Goal: Task Accomplishment & Management: Complete application form

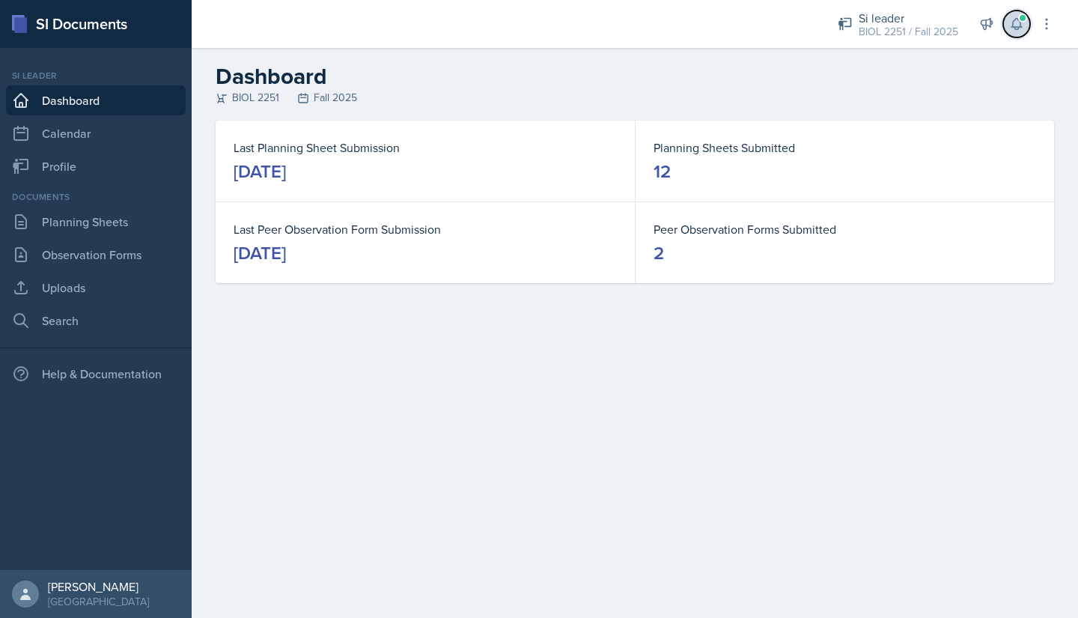
click at [1021, 22] on span at bounding box center [1022, 17] width 9 height 9
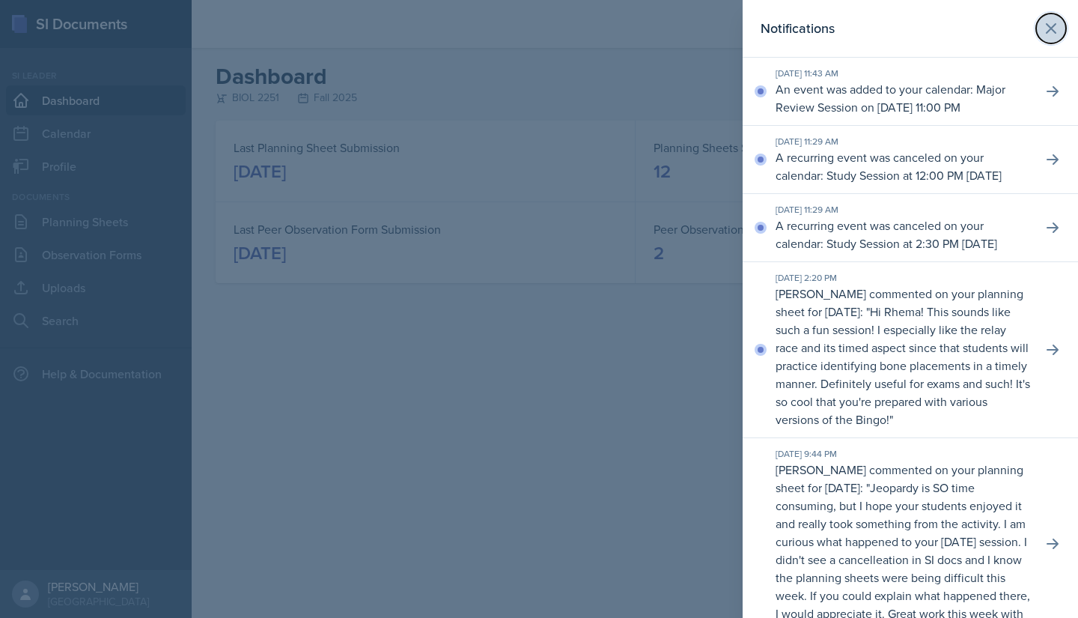
click at [1042, 29] on icon at bounding box center [1051, 28] width 18 height 18
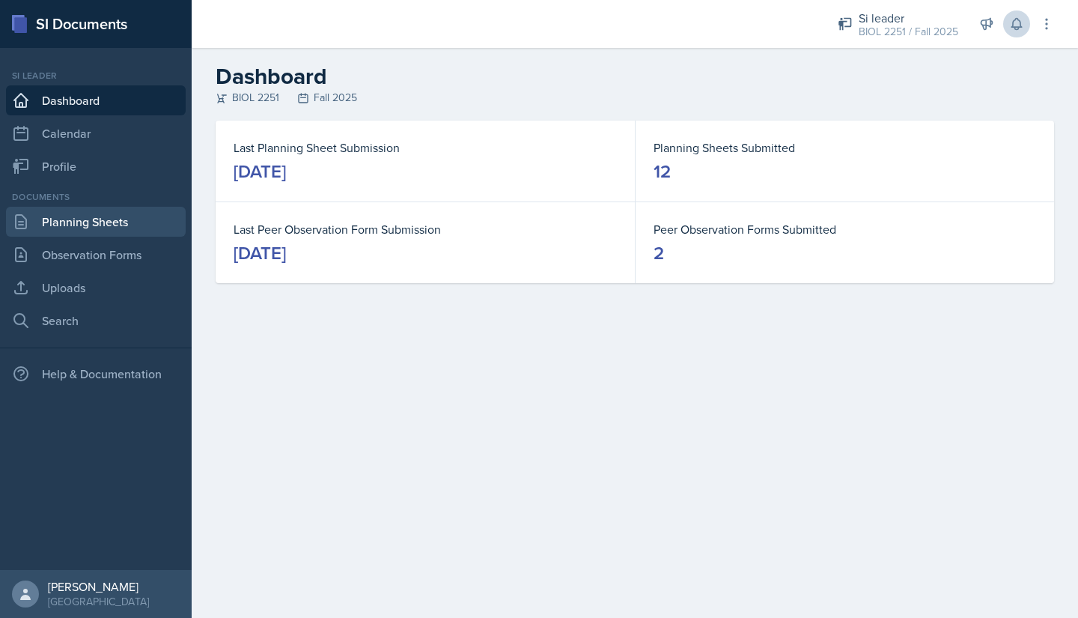
click at [63, 217] on link "Planning Sheets" at bounding box center [96, 222] width 180 height 30
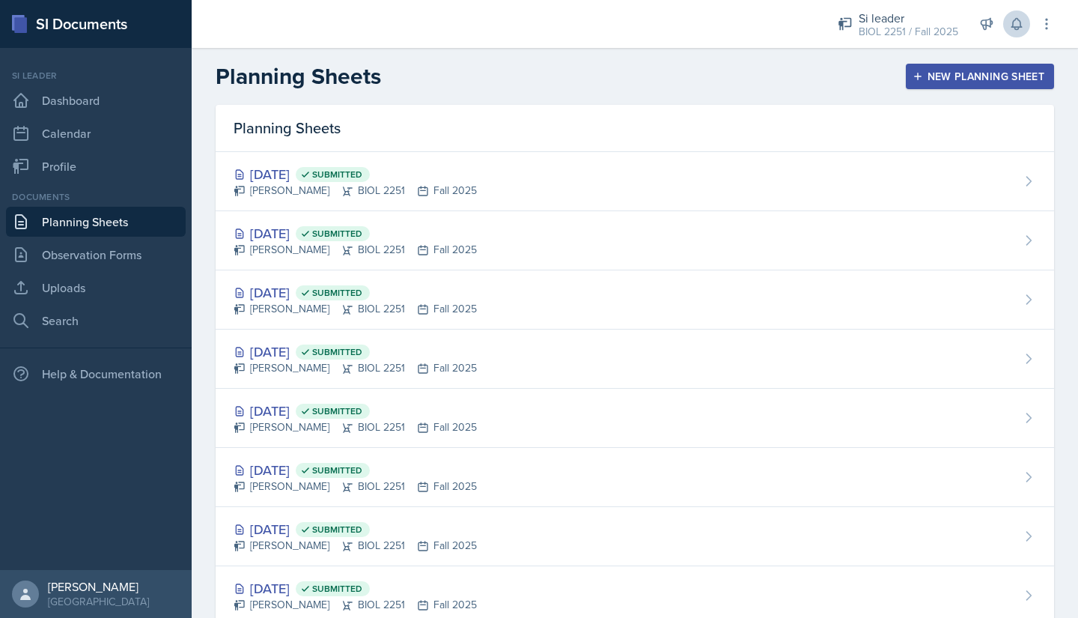
click at [914, 76] on icon "button" at bounding box center [917, 76] width 7 height 7
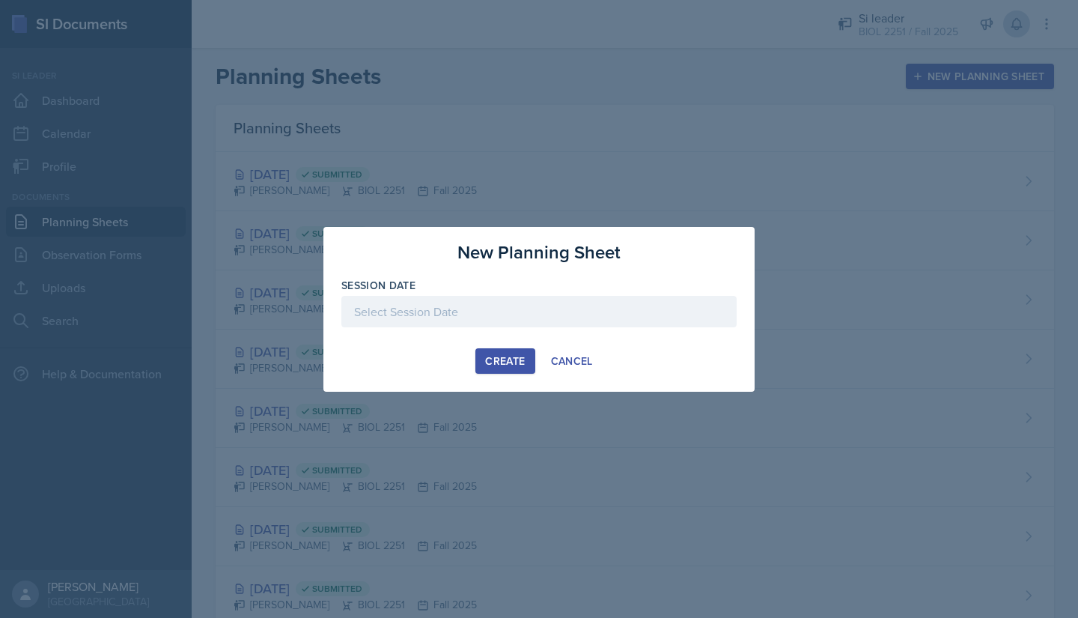
click at [464, 316] on div at bounding box center [538, 311] width 395 height 31
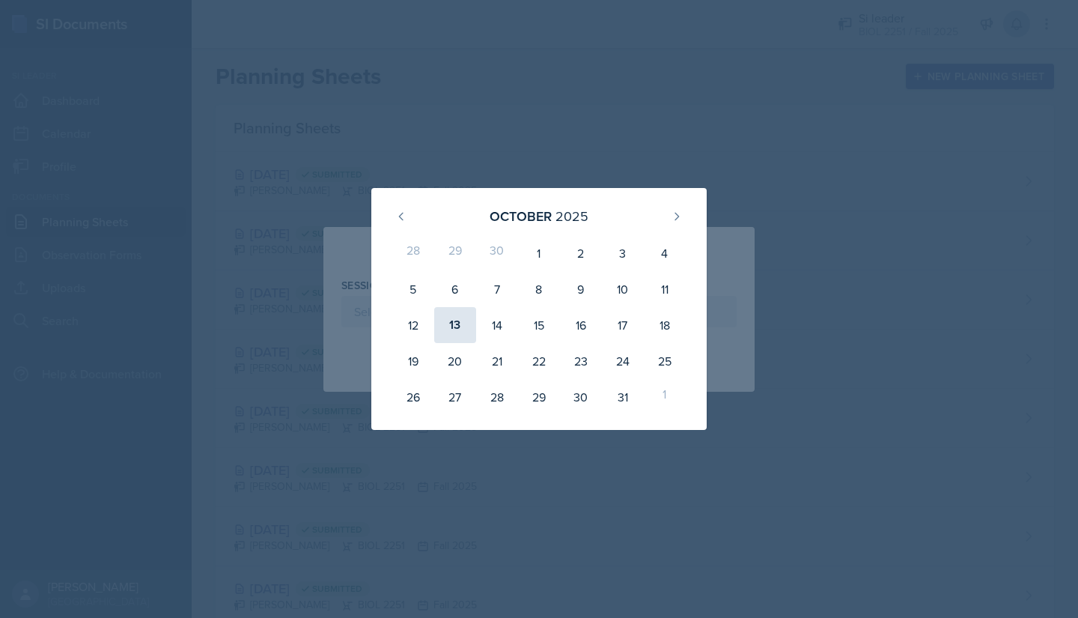
click at [448, 327] on div "13" at bounding box center [455, 325] width 42 height 36
type input "[DATE]"
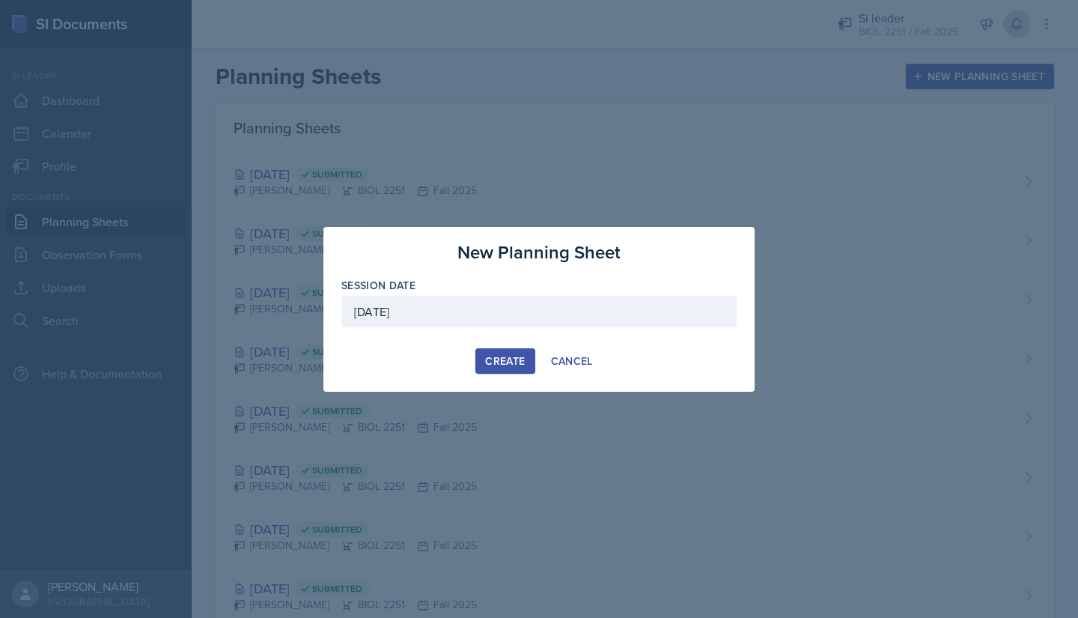
click at [490, 357] on div "Create" at bounding box center [505, 361] width 40 height 12
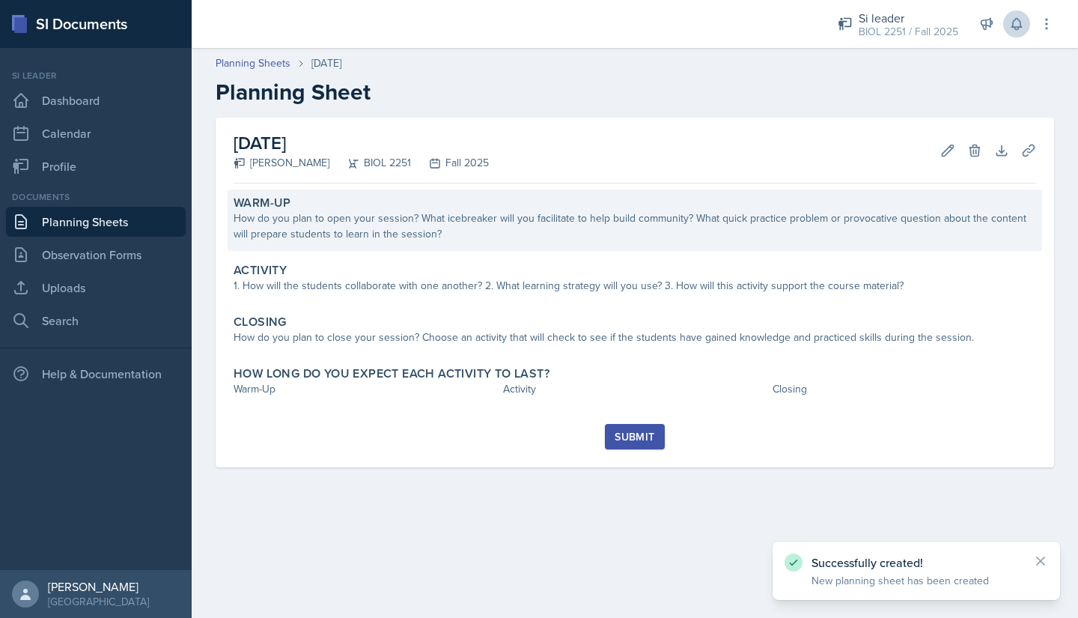
click at [299, 232] on div "How do you plan to open your session? What icebreaker will you facilitate to he…" at bounding box center [635, 225] width 802 height 31
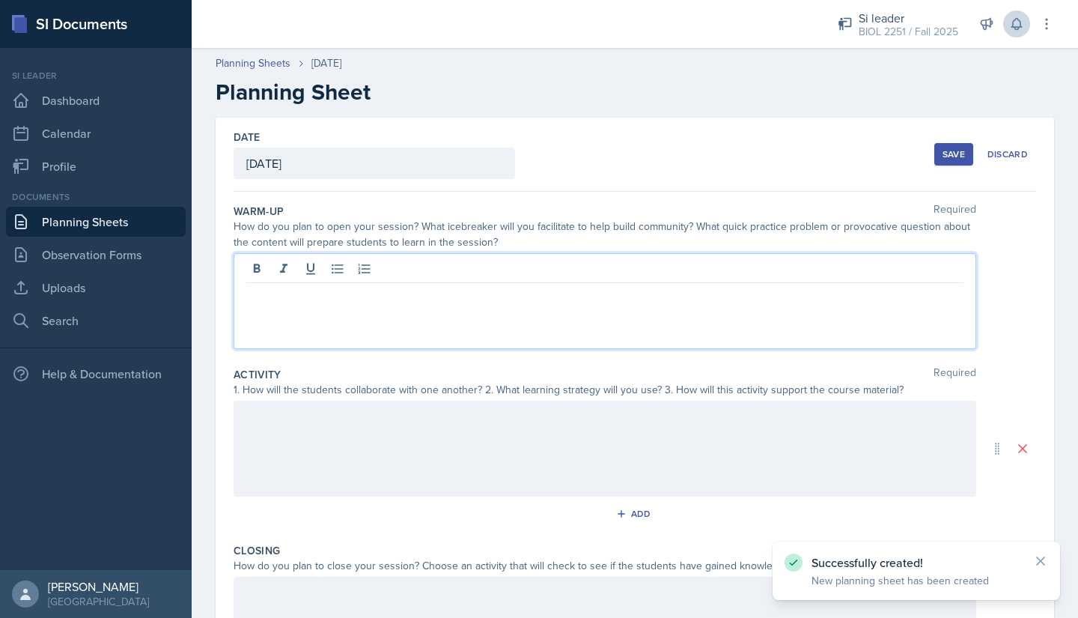
click at [291, 260] on div at bounding box center [605, 301] width 743 height 96
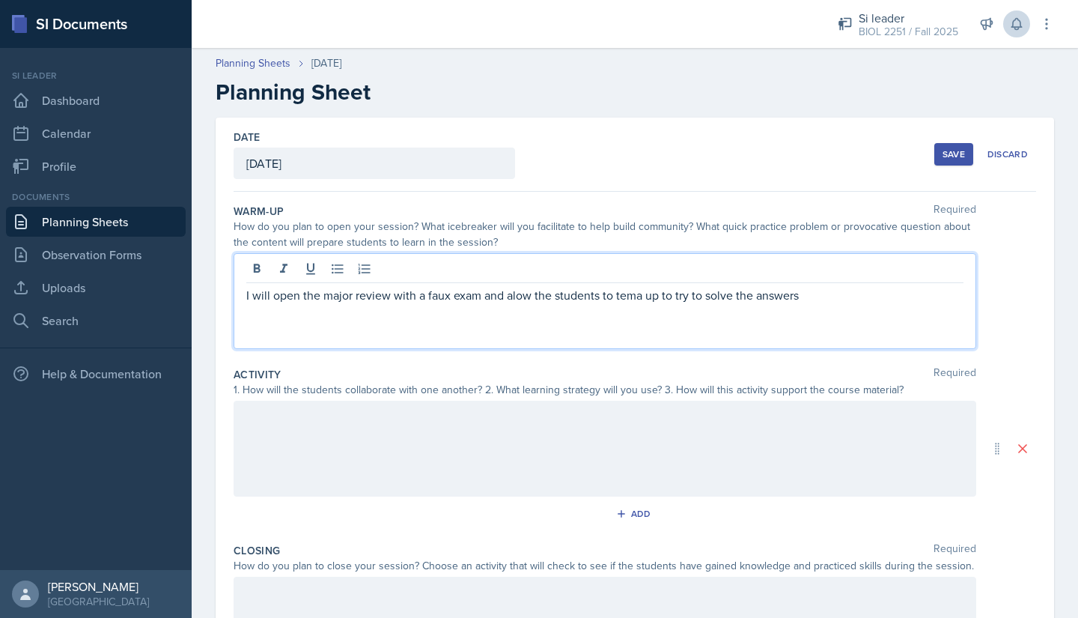
click at [522, 299] on p "I will open the major review with a faux exam and alow the students to tema up …" at bounding box center [604, 295] width 717 height 18
click at [517, 299] on p "I will open the major review with a faux exam and alow the students to tema up …" at bounding box center [604, 295] width 717 height 18
click at [642, 296] on p "I will open the major review with a faux exam and allow the students to tema up…" at bounding box center [604, 295] width 717 height 18
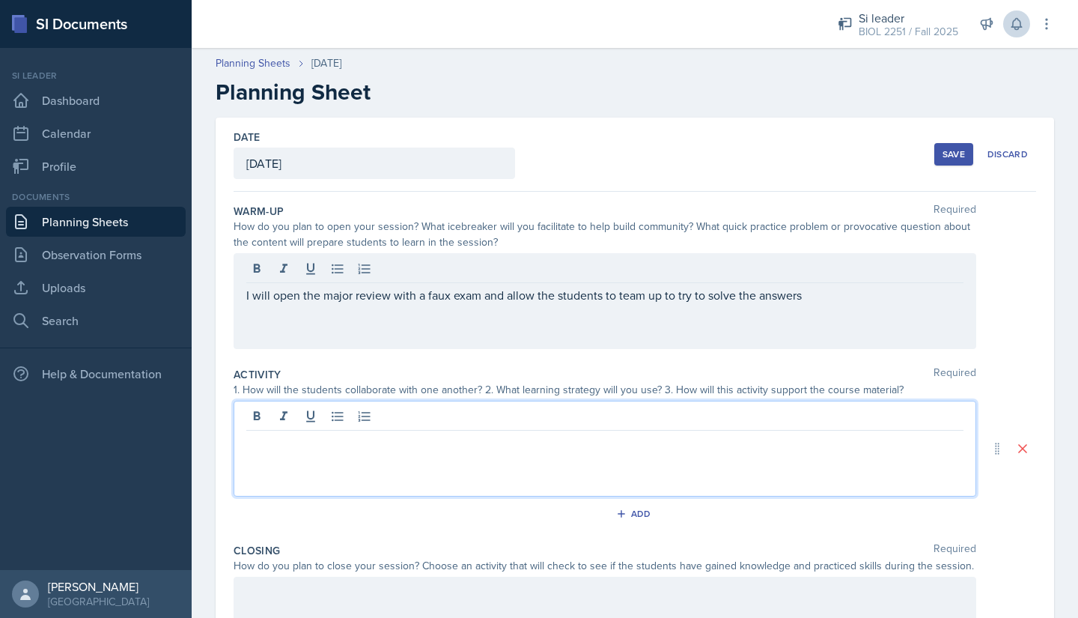
click at [469, 419] on div at bounding box center [605, 448] width 743 height 96
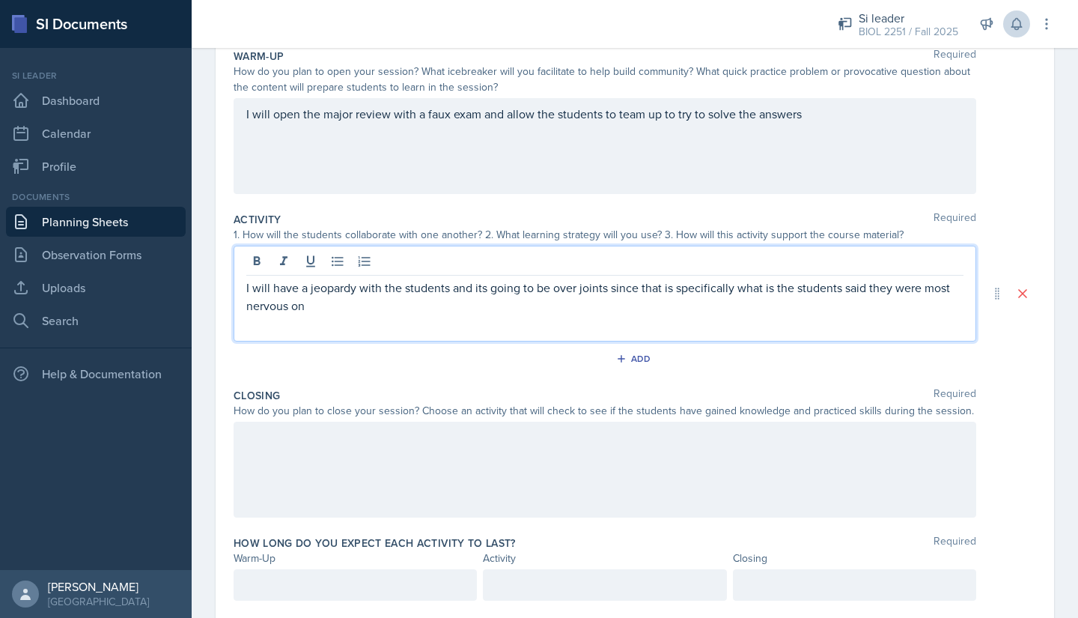
scroll to position [198, 0]
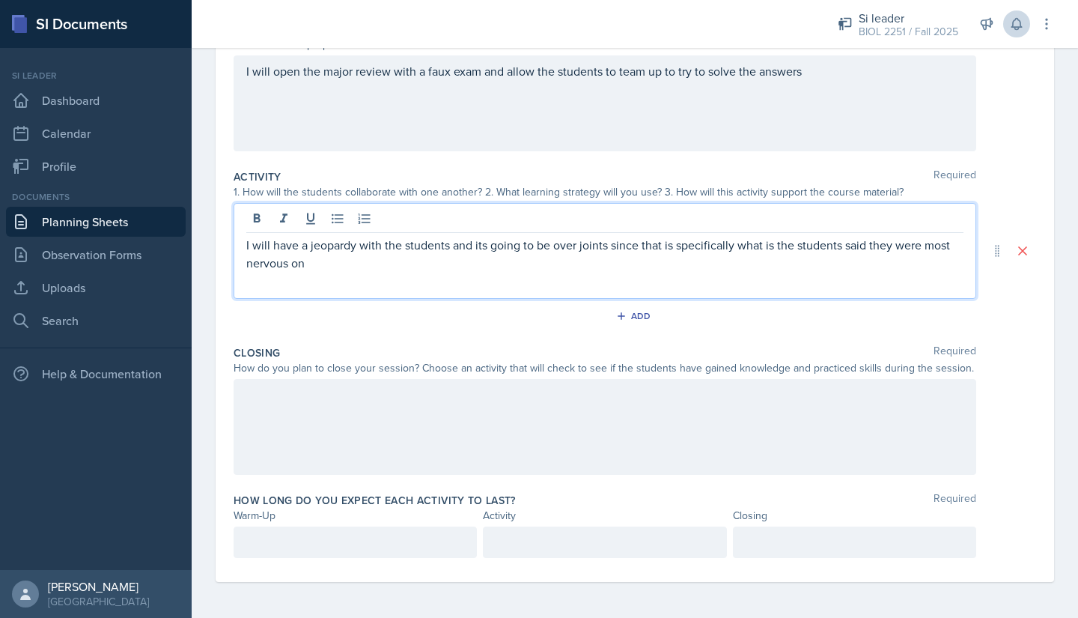
click at [506, 415] on div at bounding box center [605, 427] width 743 height 96
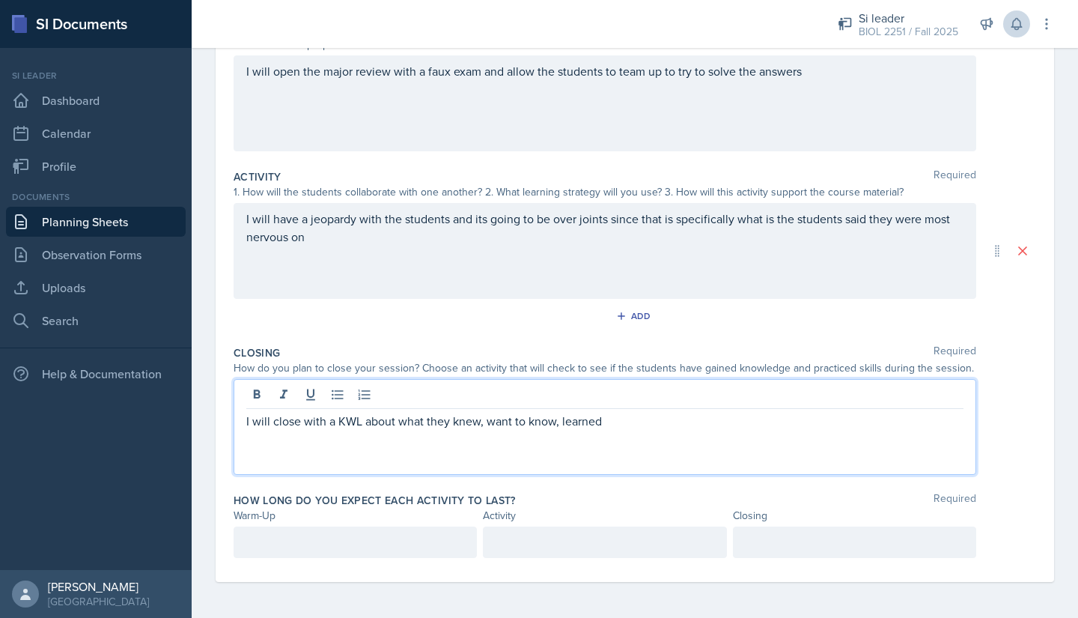
click at [438, 540] on p at bounding box center [355, 542] width 218 height 18
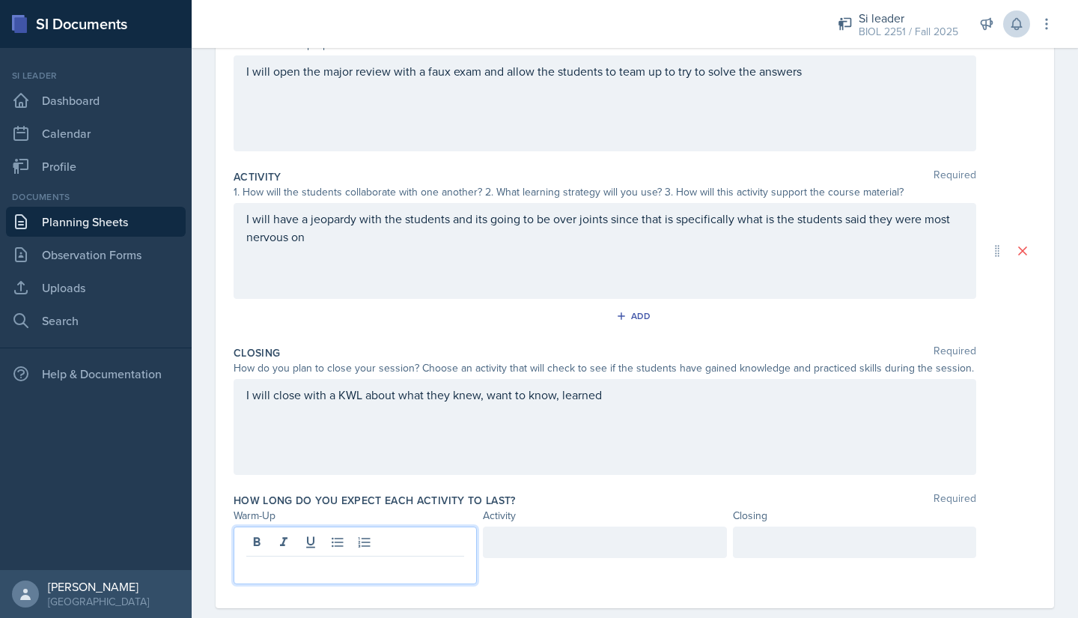
scroll to position [224, 0]
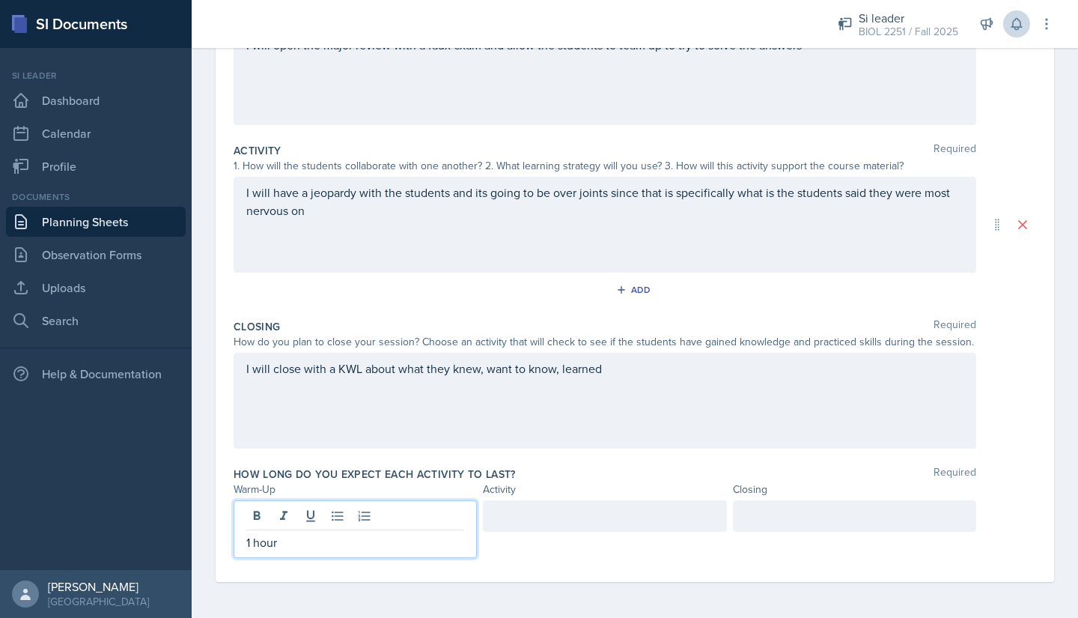
click at [561, 520] on div at bounding box center [604, 515] width 243 height 31
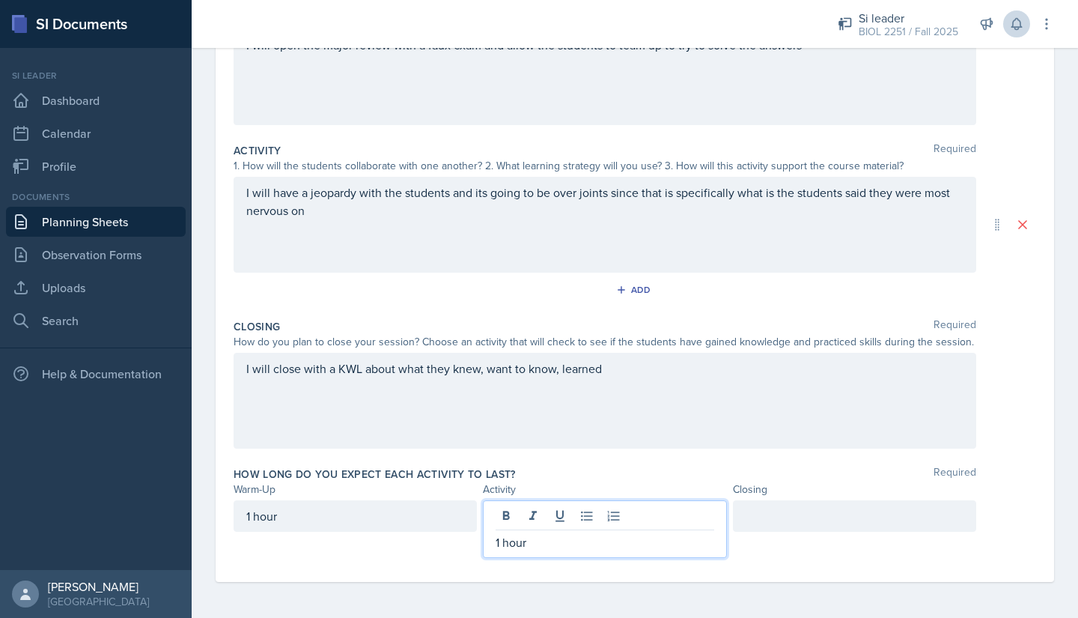
click at [761, 513] on div at bounding box center [854, 515] width 243 height 31
click at [530, 518] on div "1 hour" at bounding box center [604, 529] width 243 height 58
click at [200, 562] on div "Date [DATE] [DATE] 28 29 30 1 2 3 4 5 6 7 8 9 10 11 12 13 14 15 16 17 18 19 20 …" at bounding box center [635, 256] width 886 height 724
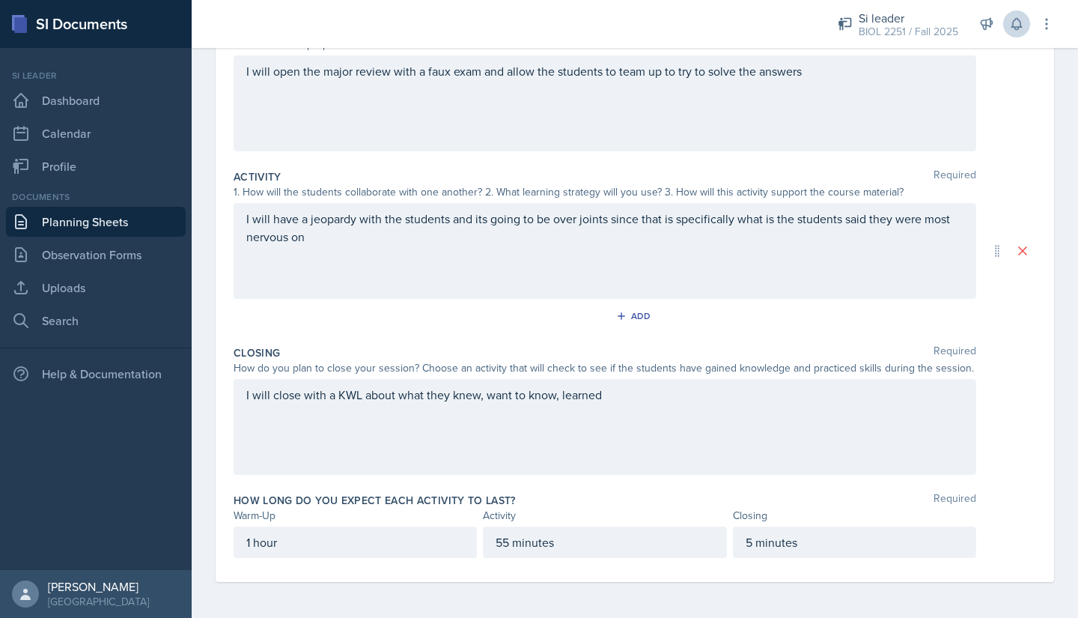
scroll to position [0, 0]
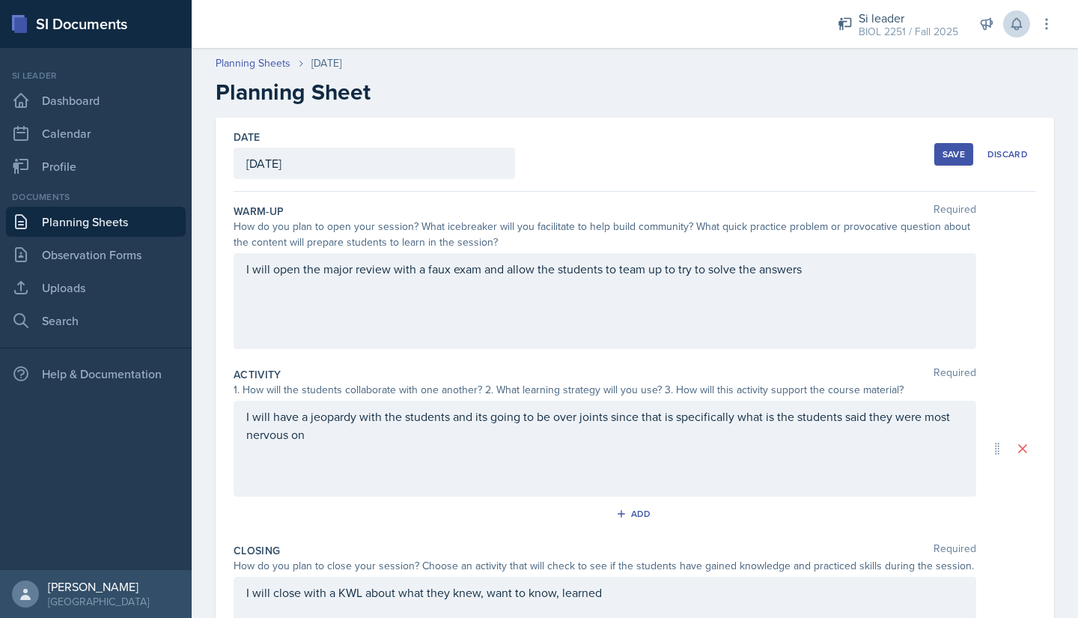
click at [942, 155] on div "Save" at bounding box center [953, 154] width 22 height 12
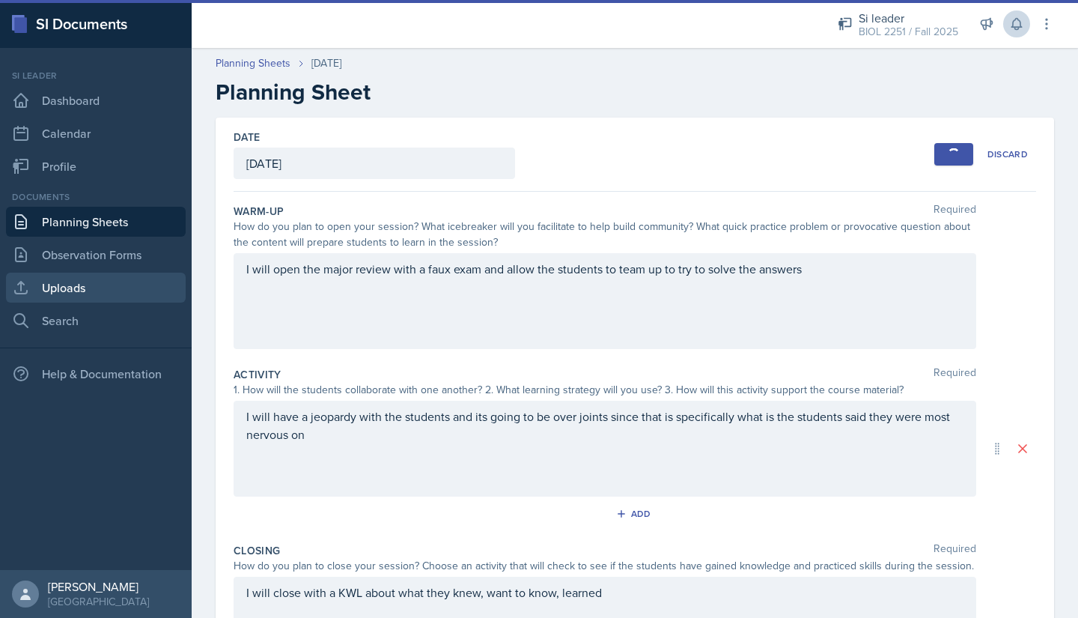
click at [60, 293] on link "Uploads" at bounding box center [96, 287] width 180 height 30
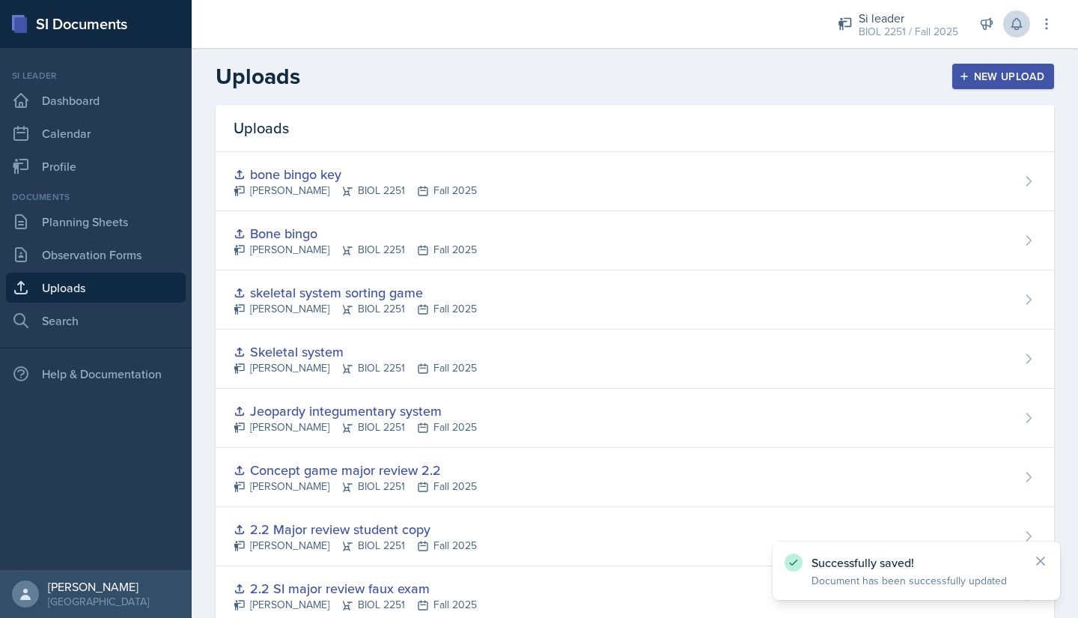
click at [959, 73] on icon "button" at bounding box center [964, 76] width 10 height 10
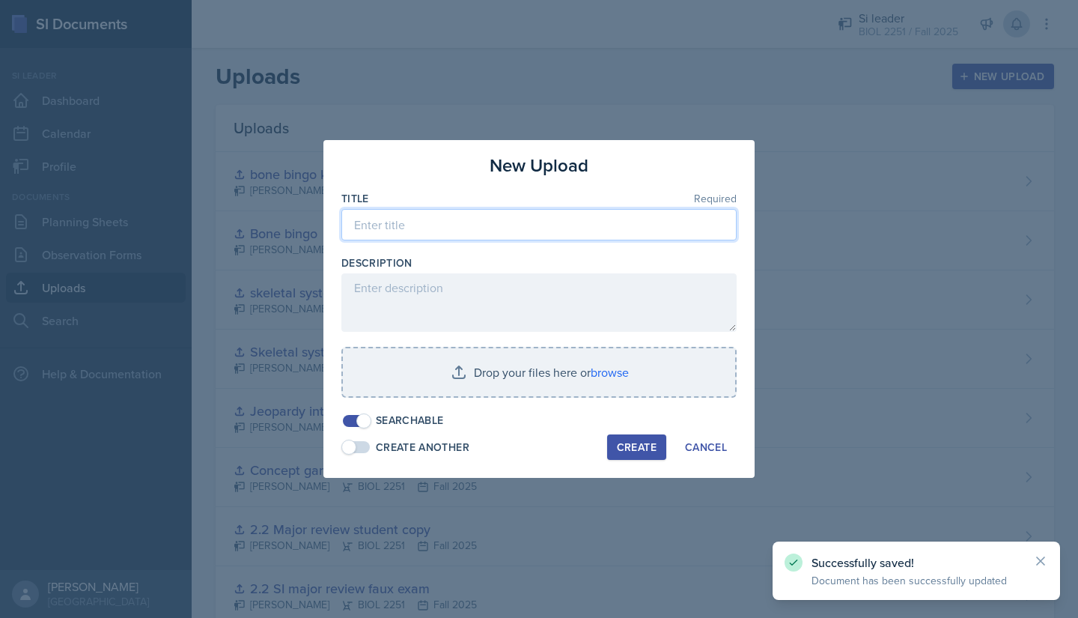
click at [607, 224] on input at bounding box center [538, 224] width 395 height 31
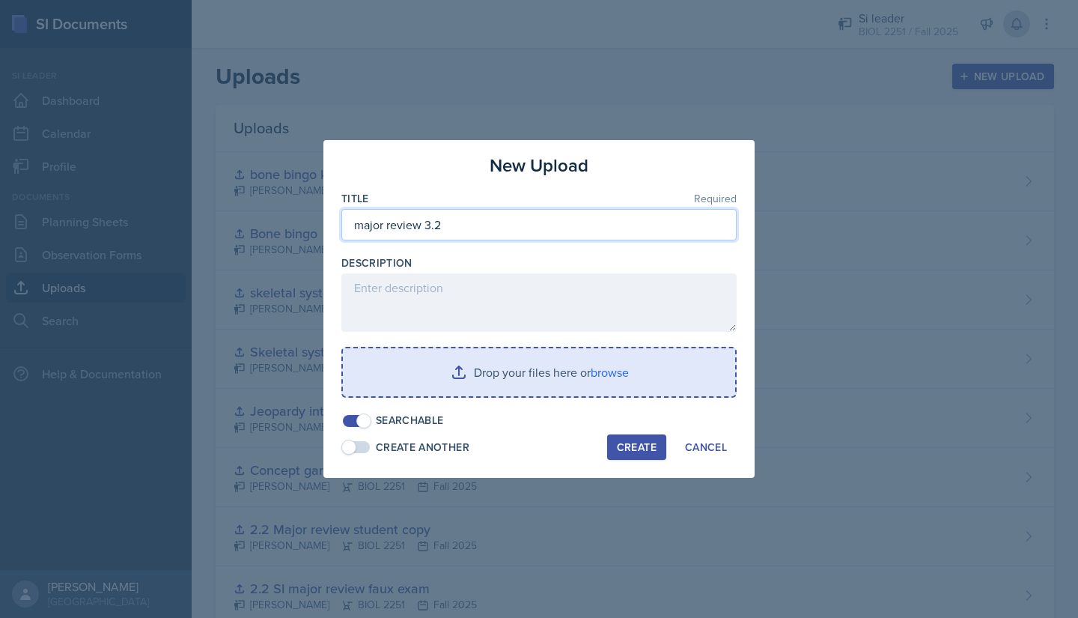
type input "major review 3.2"
click at [604, 385] on input "file" at bounding box center [539, 372] width 392 height 48
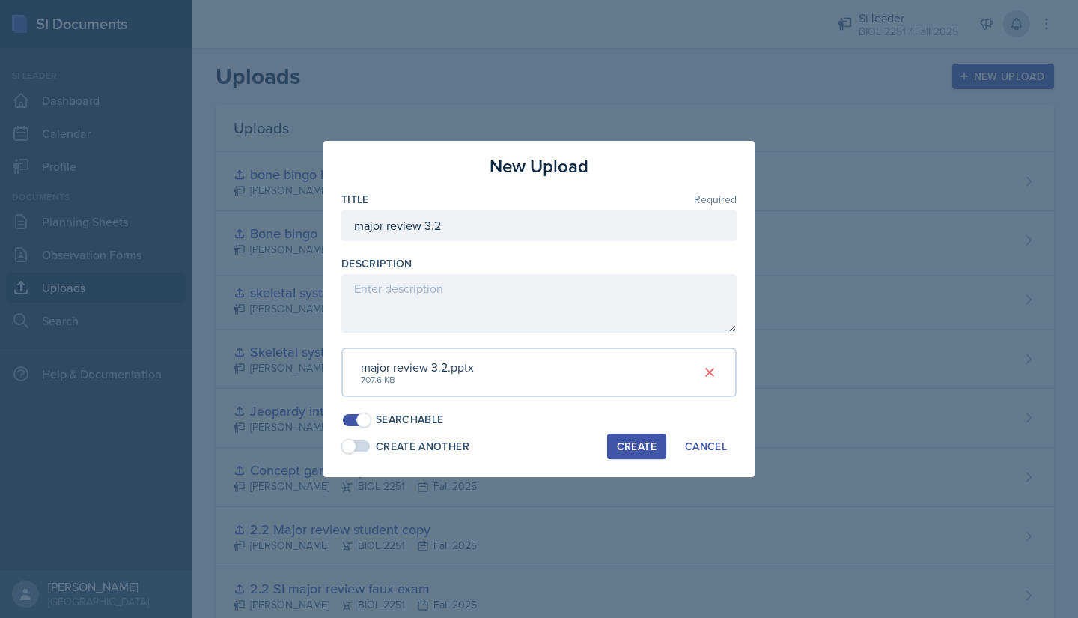
click at [630, 440] on div "Create" at bounding box center [637, 446] width 40 height 12
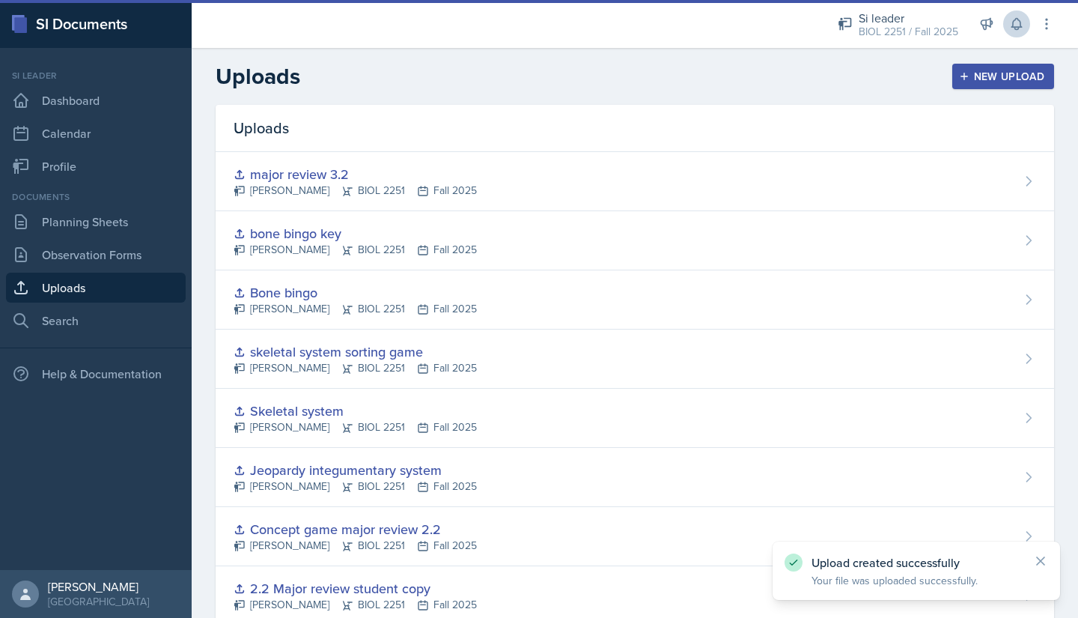
click at [979, 77] on div "New Upload" at bounding box center [1003, 76] width 83 height 12
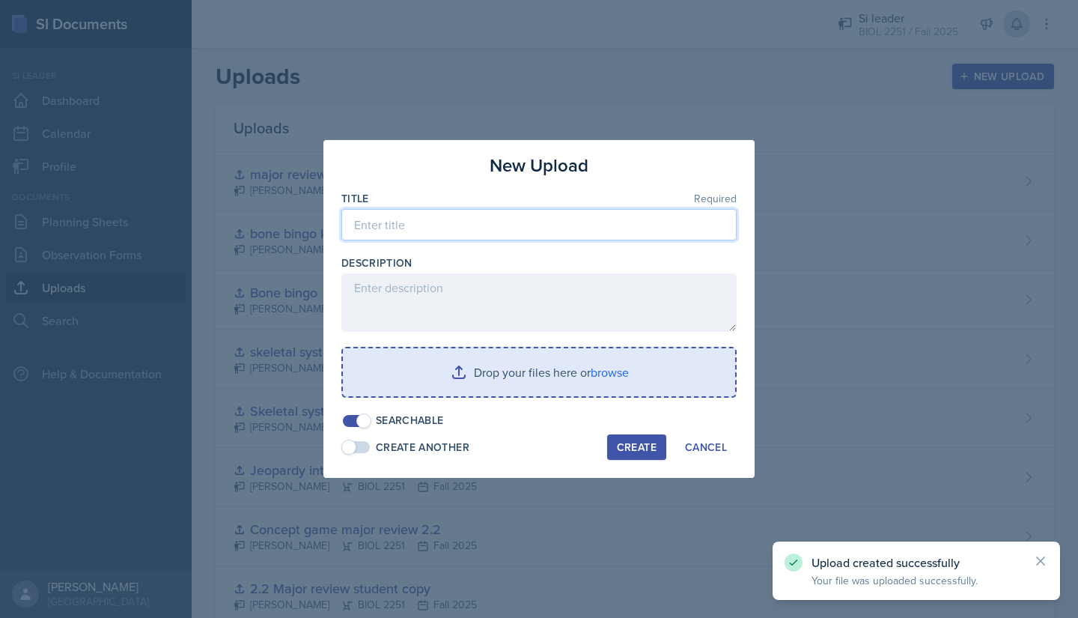
click at [484, 225] on input at bounding box center [538, 224] width 395 height 31
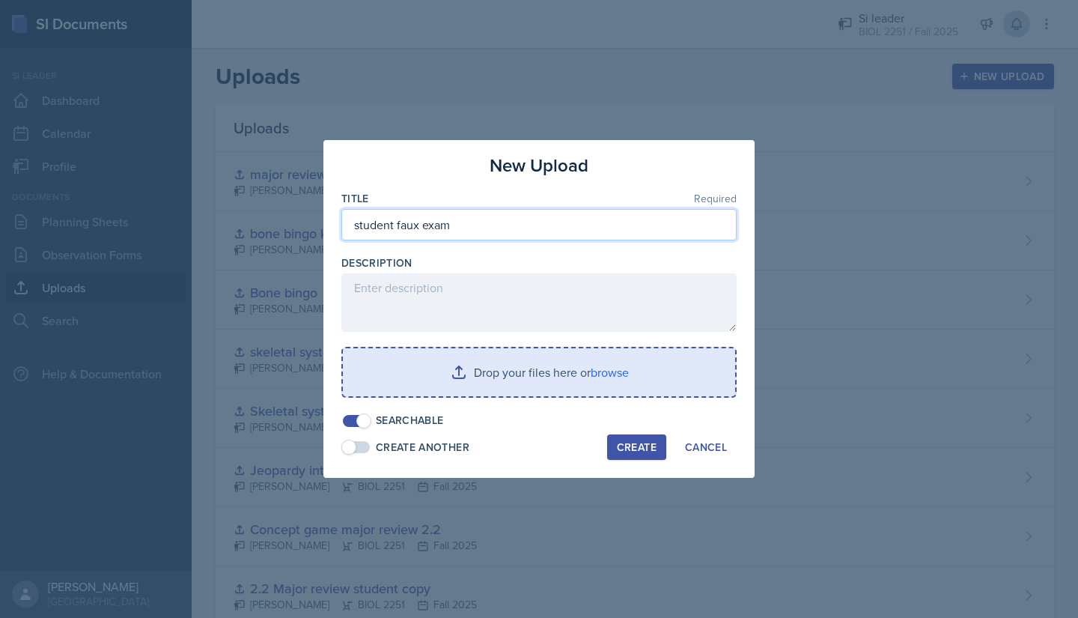
type input "student faux exam"
click at [483, 371] on input "file" at bounding box center [539, 372] width 392 height 48
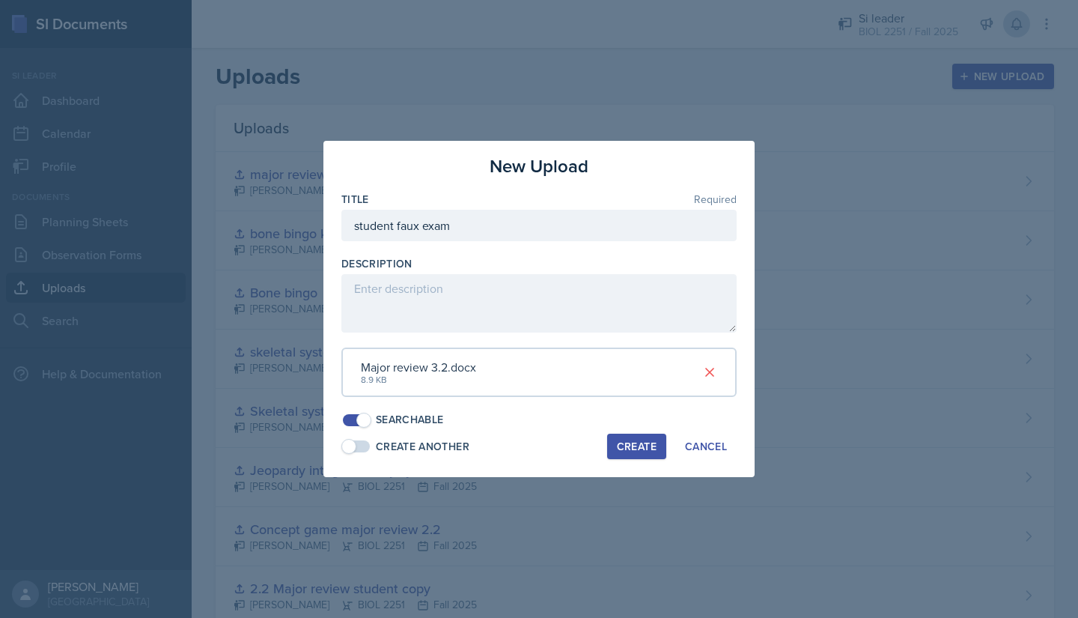
click at [621, 445] on div "Create" at bounding box center [637, 446] width 40 height 12
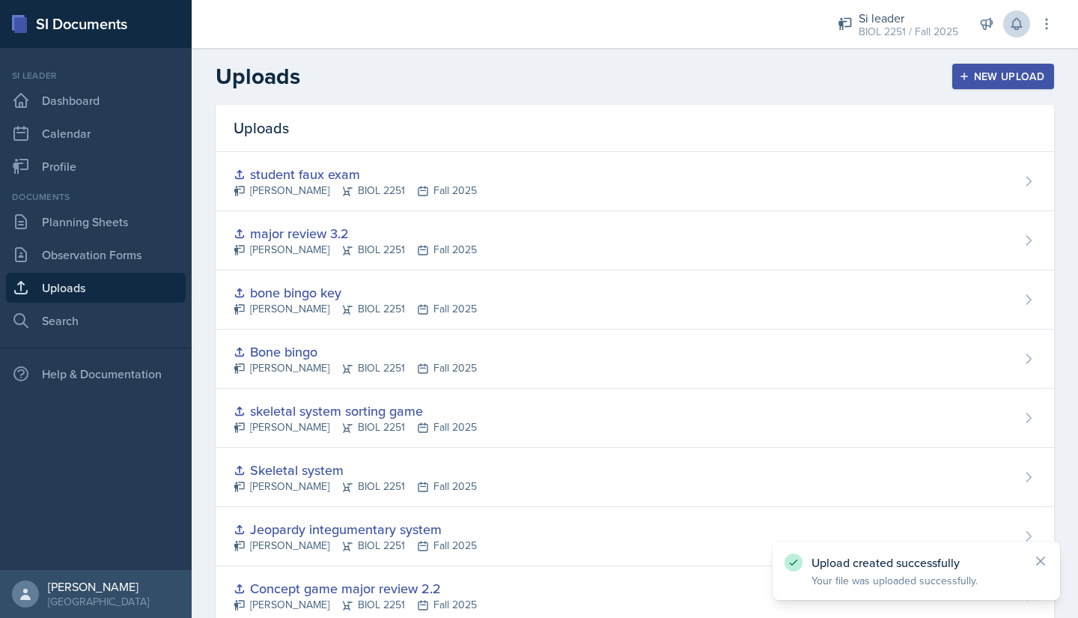
click at [968, 72] on div "New Upload" at bounding box center [1003, 76] width 83 height 12
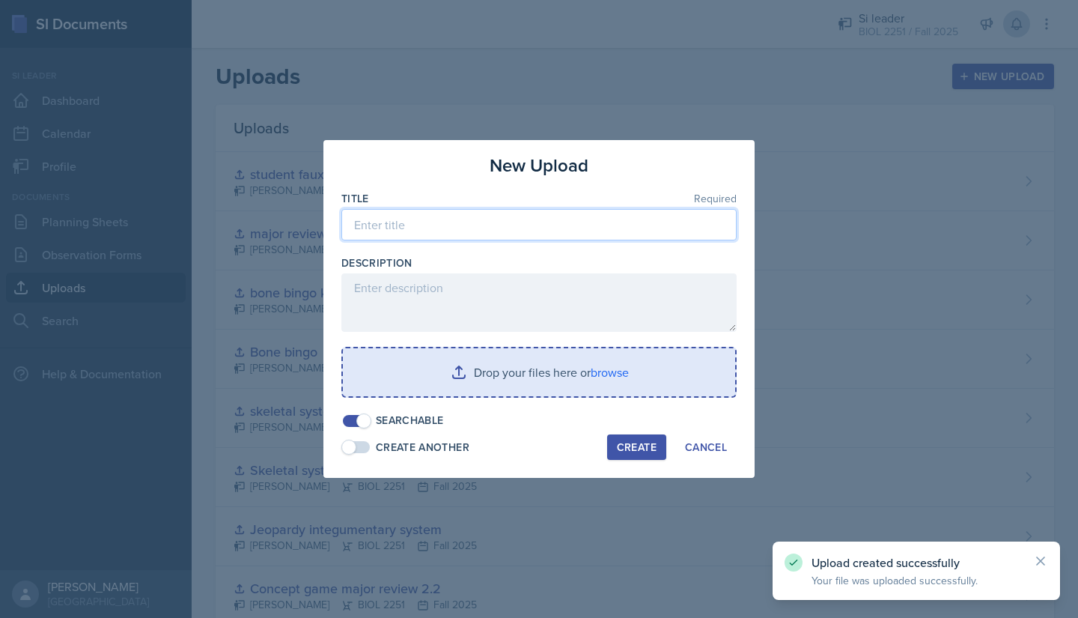
click at [484, 228] on input at bounding box center [538, 224] width 395 height 31
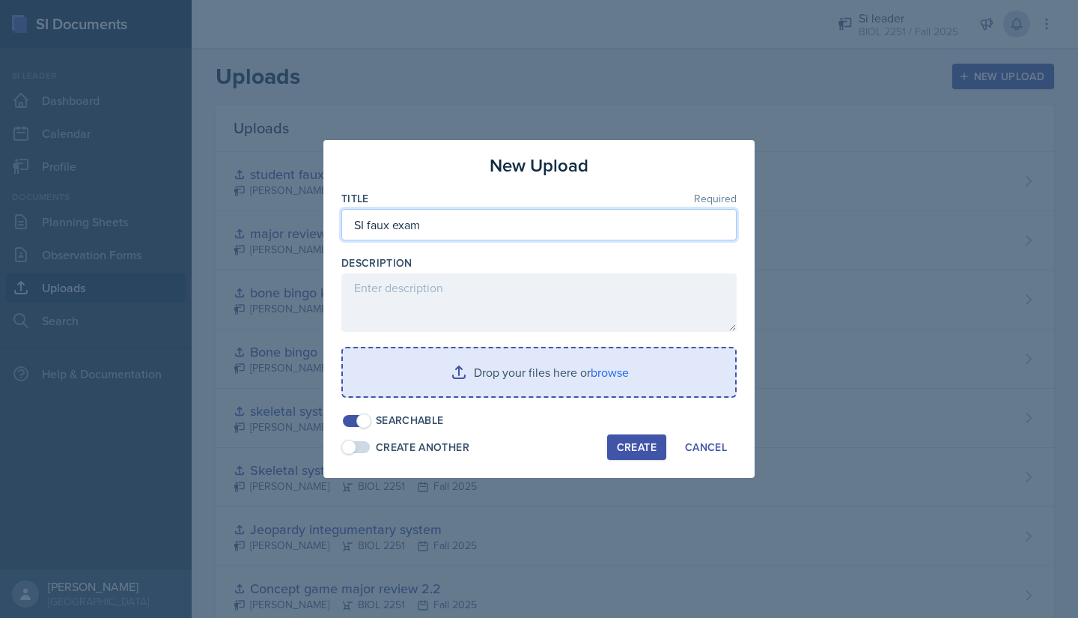
type input "SI faux exam"
click at [580, 376] on input "file" at bounding box center [539, 372] width 392 height 48
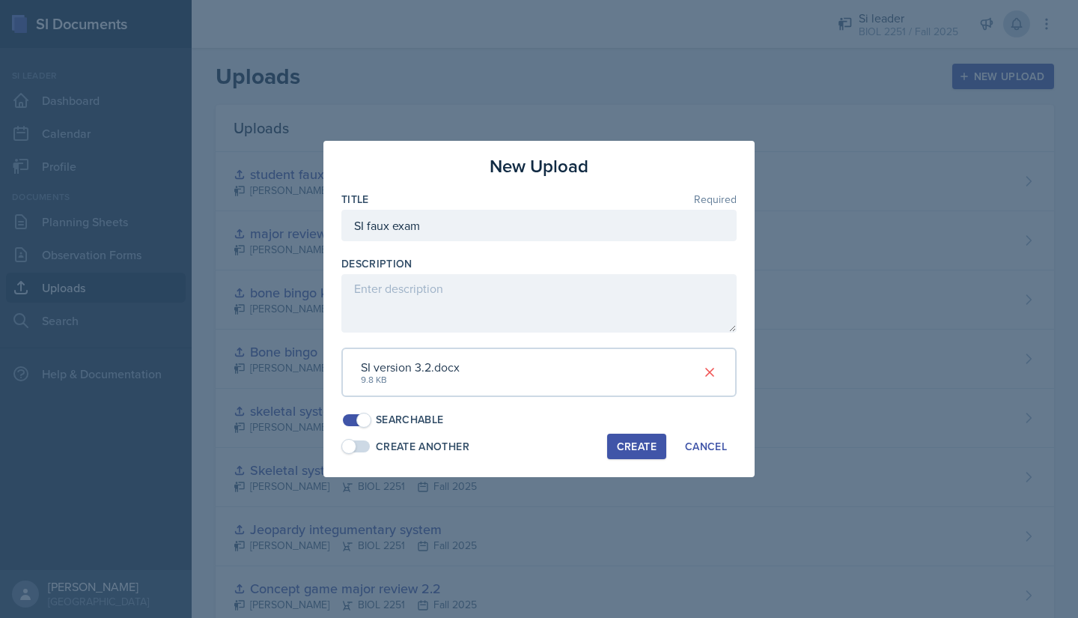
click at [646, 449] on div "Create" at bounding box center [637, 446] width 40 height 12
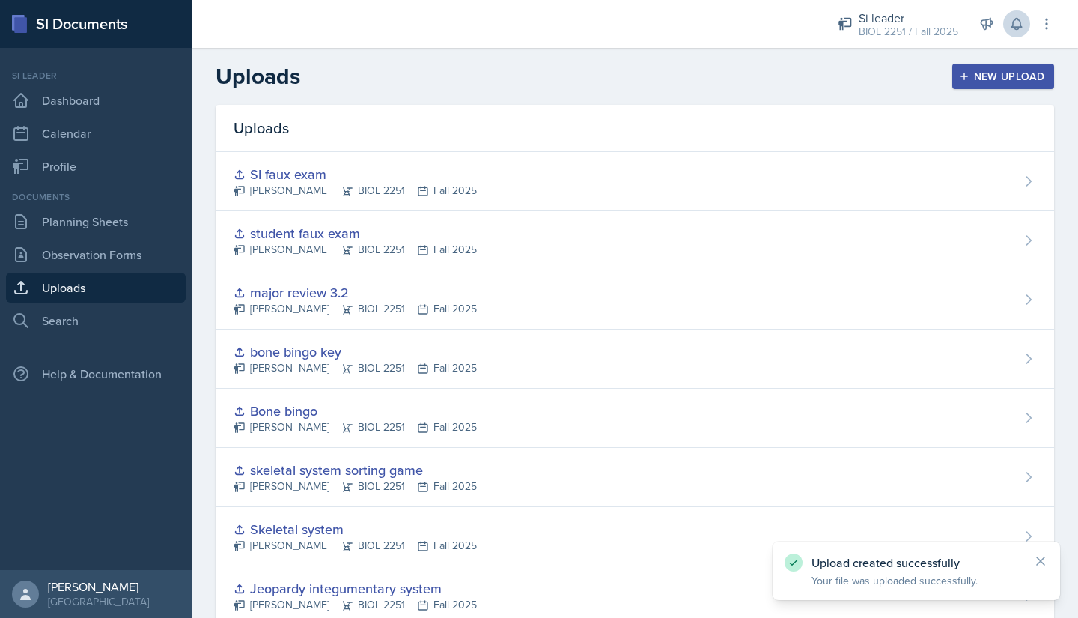
click at [979, 82] on div "New Upload" at bounding box center [1003, 76] width 83 height 12
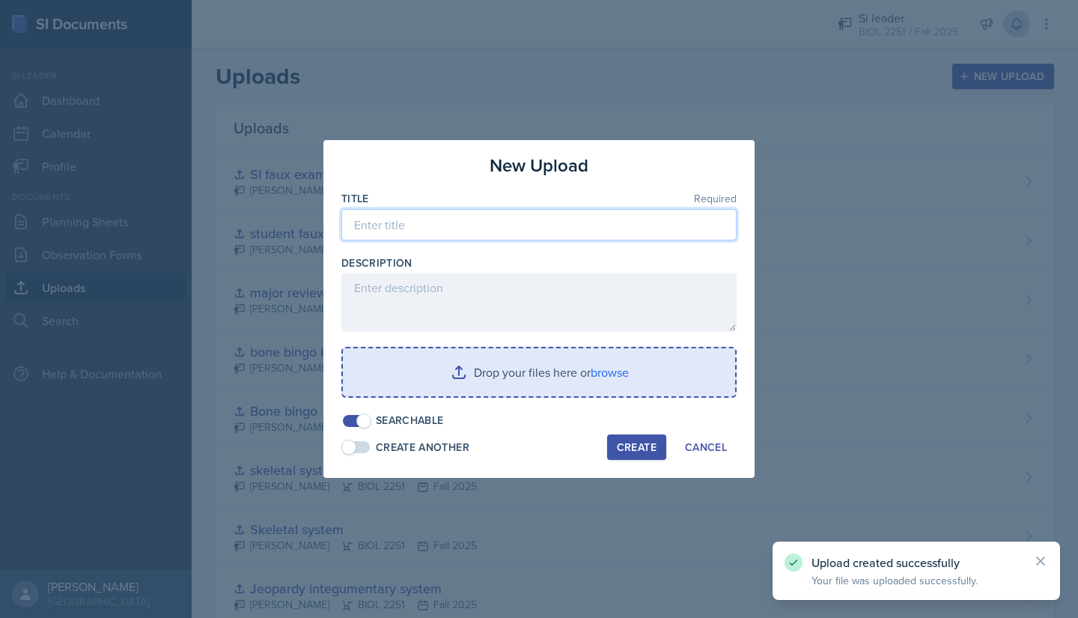
click at [483, 218] on input at bounding box center [538, 224] width 395 height 31
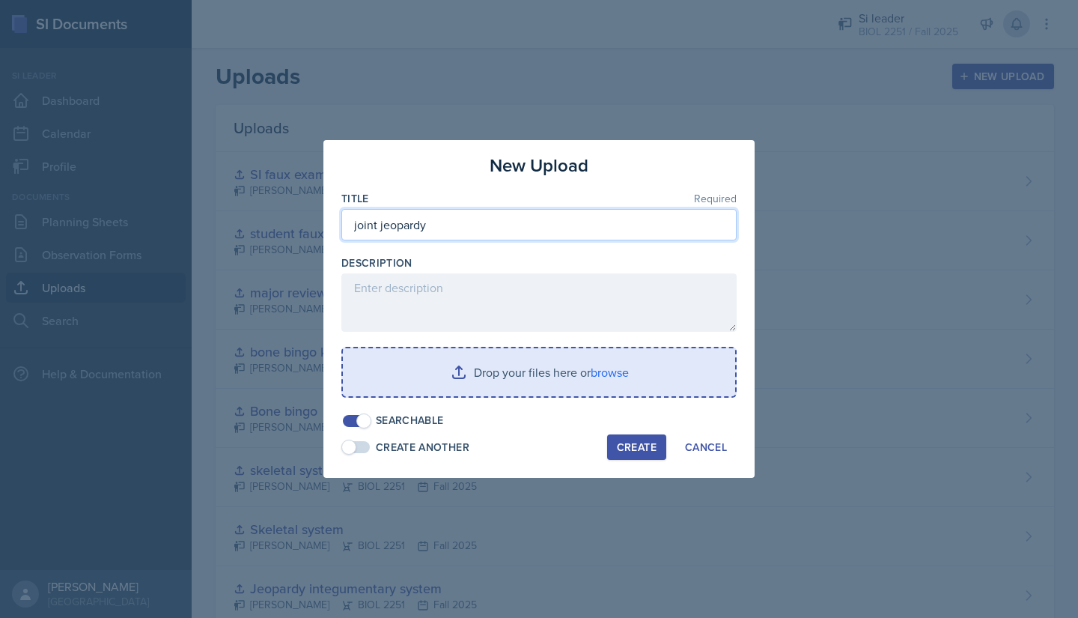
type input "joint jeopardy"
click at [489, 388] on input "file" at bounding box center [539, 372] width 392 height 48
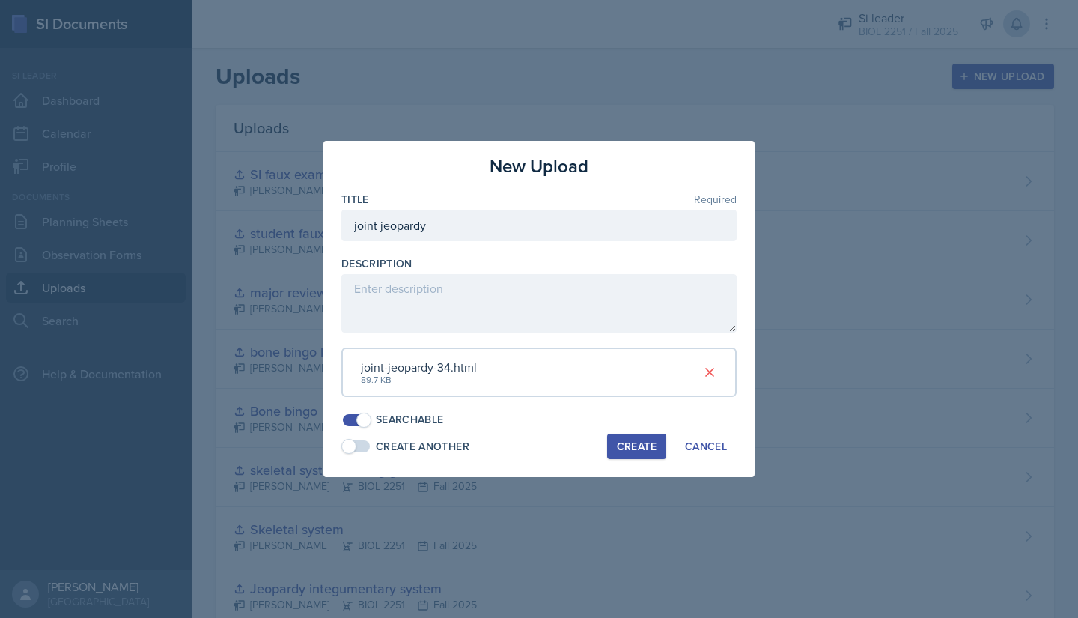
click at [631, 447] on div "Create" at bounding box center [637, 446] width 40 height 12
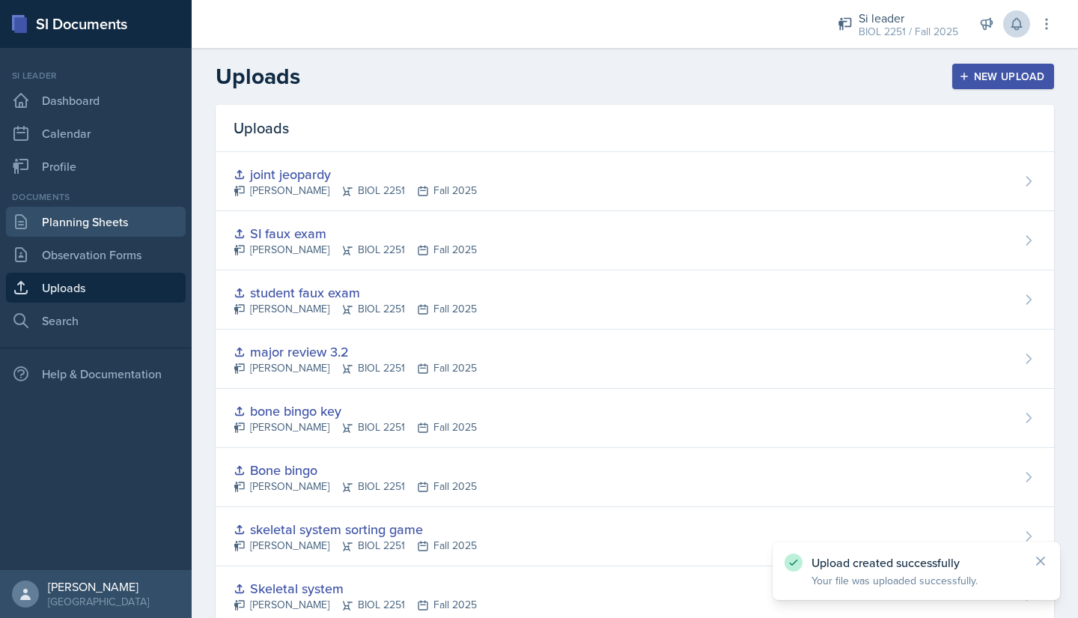
click at [78, 223] on link "Planning Sheets" at bounding box center [96, 222] width 180 height 30
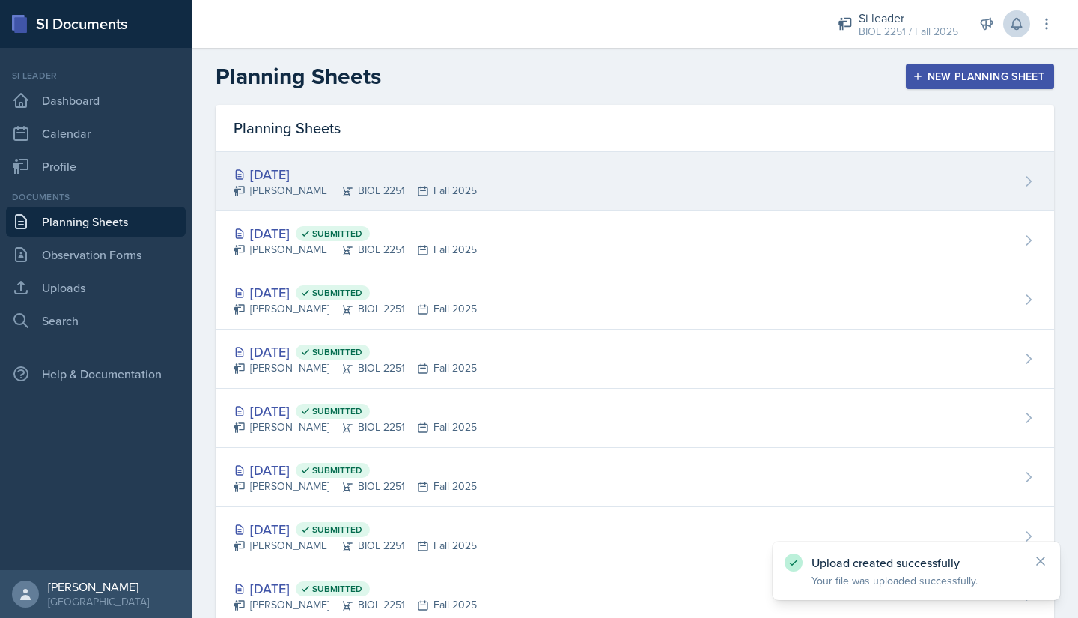
click at [265, 162] on div "[DATE] [PERSON_NAME] BIOL 2251 Fall 2025" at bounding box center [635, 181] width 838 height 59
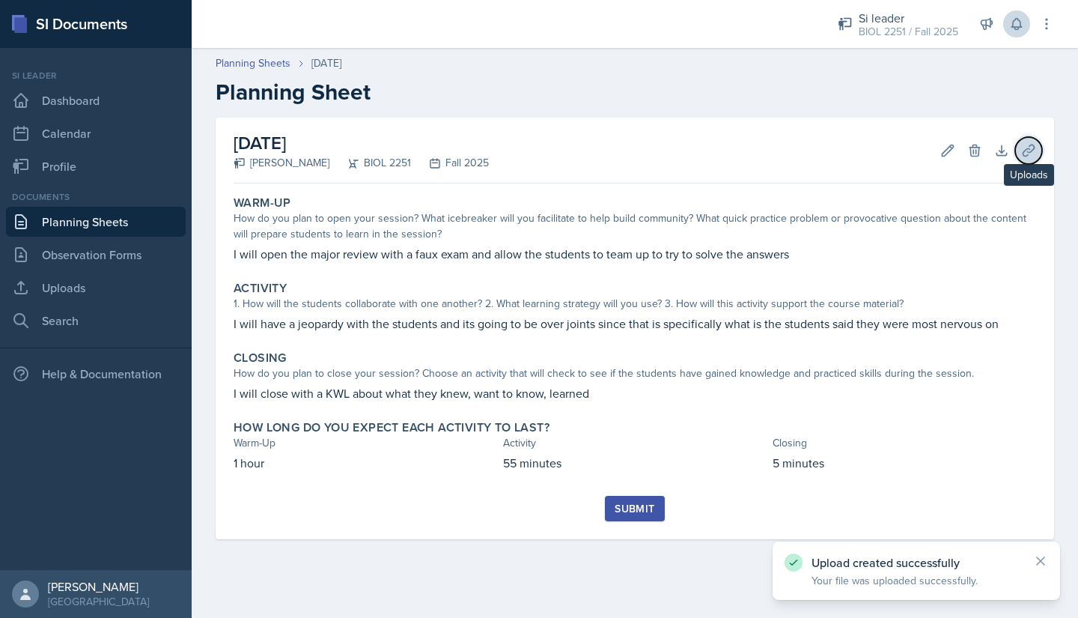
click at [1026, 153] on icon at bounding box center [1028, 150] width 15 height 15
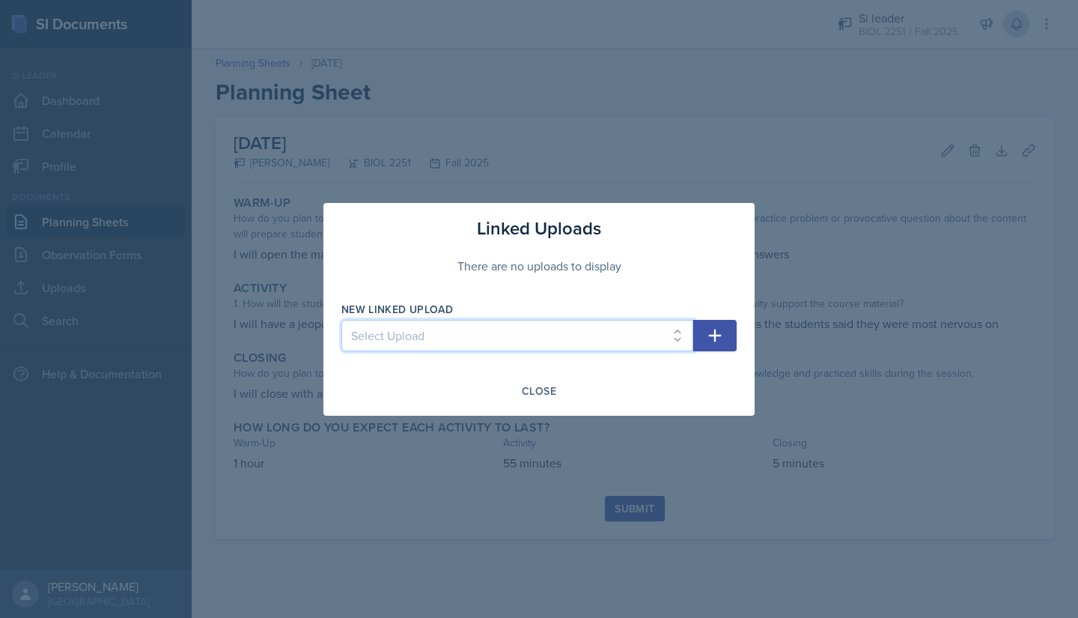
click at [552, 333] on select "Select Upload Metacognition SI training assignment SI session Introduction SI S…" at bounding box center [517, 335] width 352 height 31
select select "4533eb19-bb27-466e-afa8-0095070d68e9"
click at [341, 320] on select "Select Upload Metacognition SI training assignment SI session Introduction SI S…" at bounding box center [517, 335] width 352 height 31
click at [718, 341] on icon "button" at bounding box center [715, 335] width 18 height 18
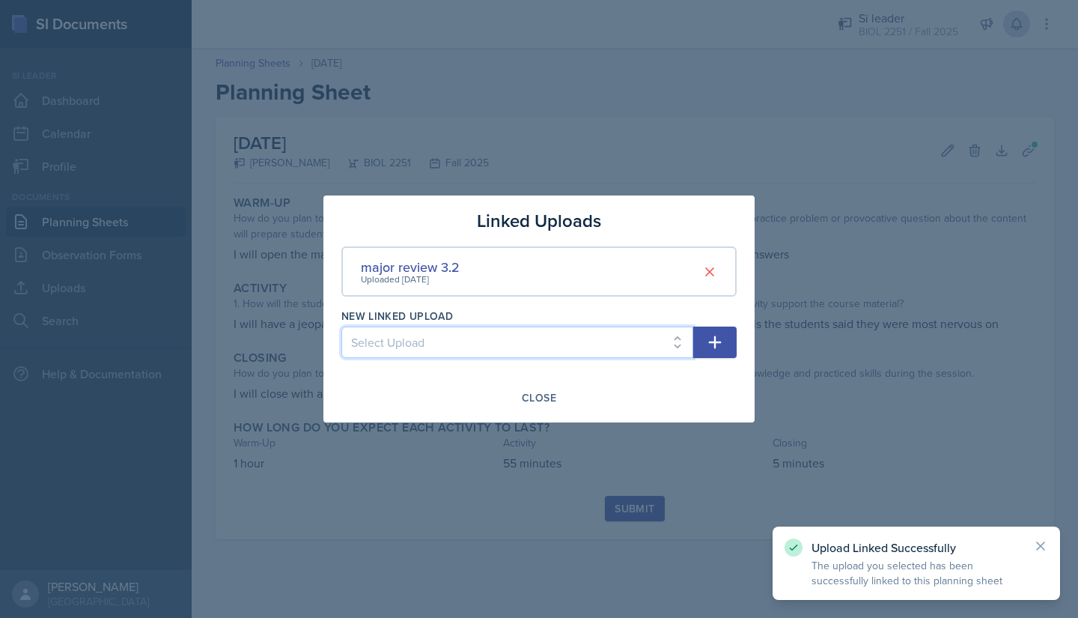
click at [630, 338] on select "Select Upload Metacognition SI training assignment SI session Introduction SI S…" at bounding box center [517, 341] width 352 height 31
select select "4d3e1ced-9375-43d4-93b4-194f1afceb89"
click at [341, 326] on select "Select Upload Metacognition SI training assignment SI session Introduction SI S…" at bounding box center [517, 341] width 352 height 31
click at [704, 344] on button "button" at bounding box center [714, 341] width 43 height 31
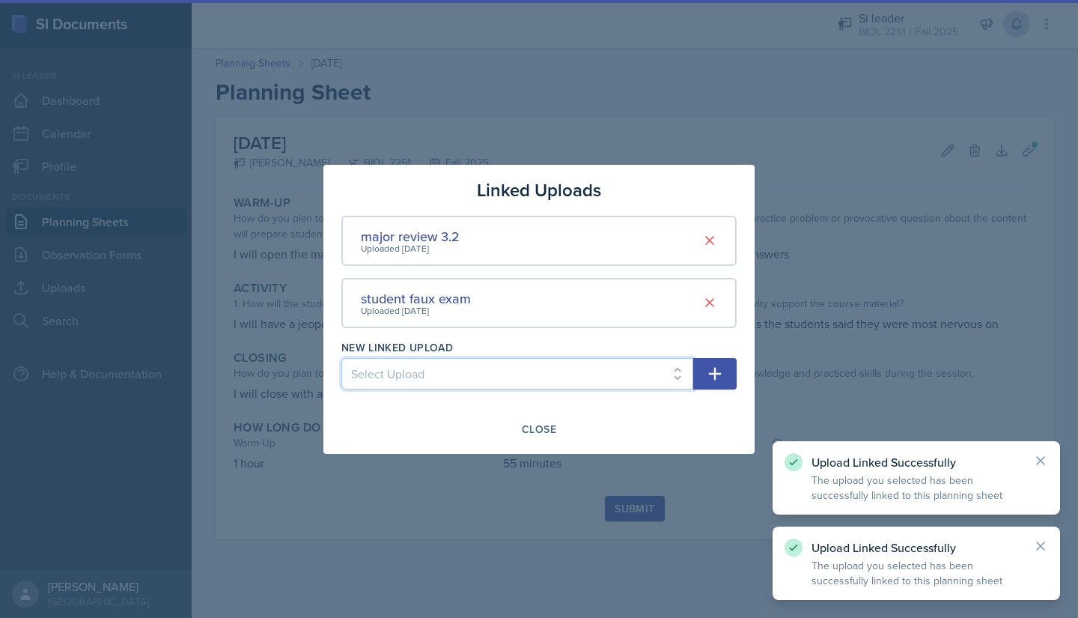
click at [615, 374] on select "Select Upload Metacognition SI training assignment SI session Introduction SI S…" at bounding box center [517, 373] width 352 height 31
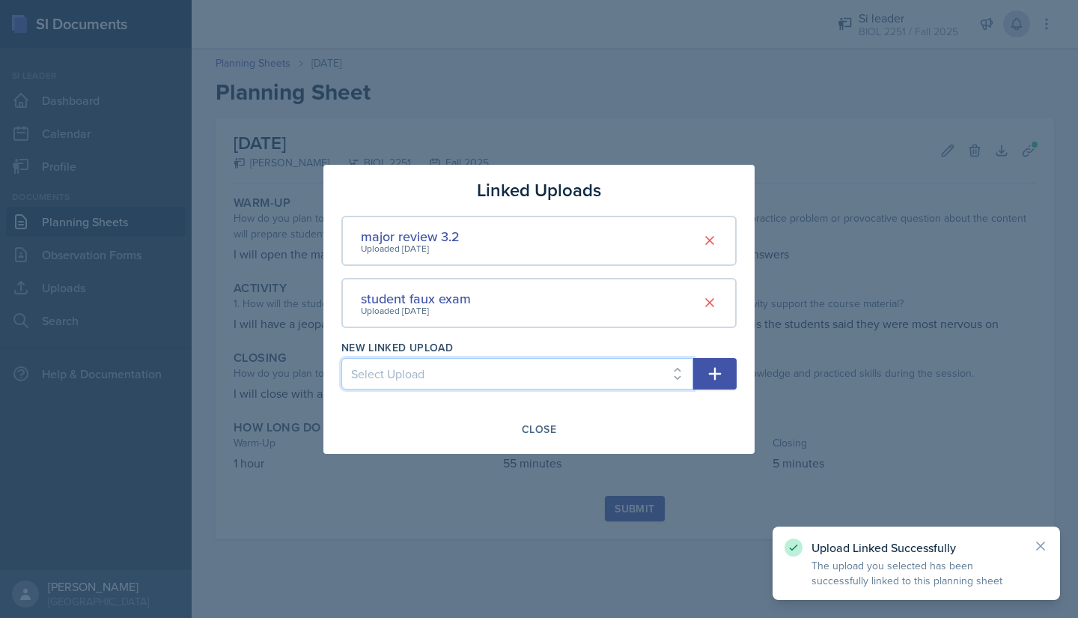
select select "93669c7a-17f1-492d-8367-c651783bd6d8"
click at [341, 358] on select "Select Upload Metacognition SI training assignment SI session Introduction SI S…" at bounding box center [517, 373] width 352 height 31
click at [715, 368] on icon "button" at bounding box center [715, 373] width 13 height 13
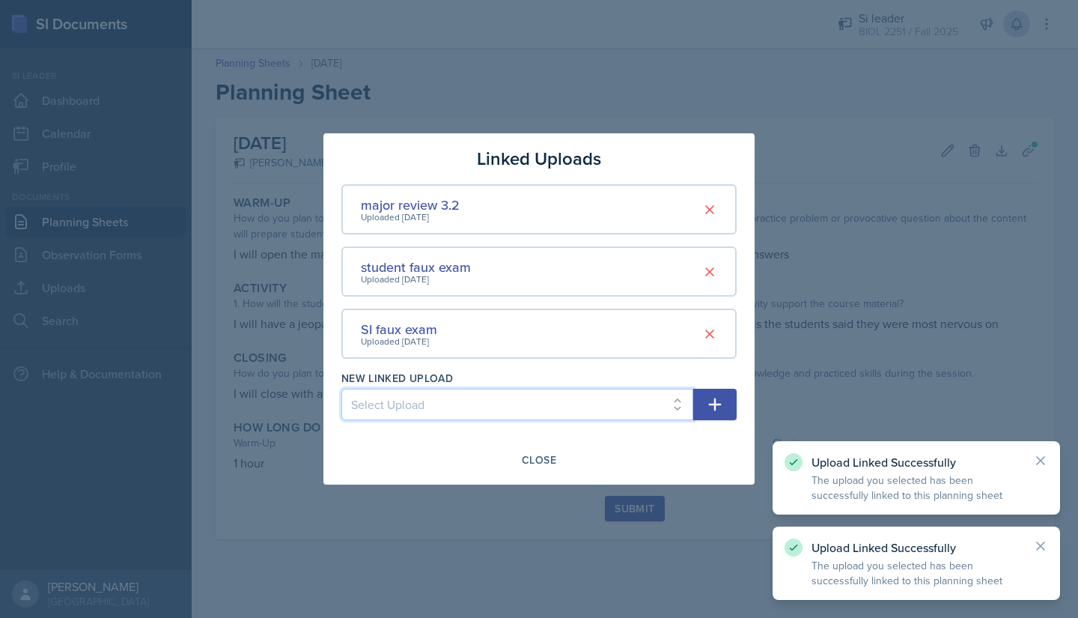
click at [618, 410] on select "Select Upload Metacognition SI training assignment SI session Introduction SI S…" at bounding box center [517, 404] width 352 height 31
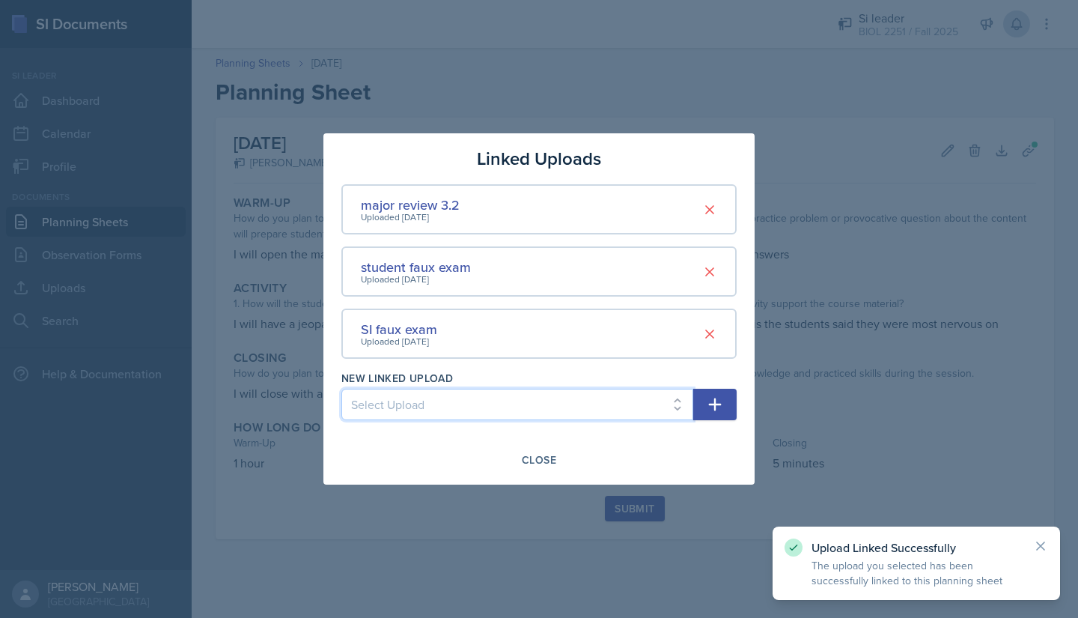
select select "7a65a8e3-d57f-405c-afe5-a6179f4fdc5d"
click at [341, 389] on select "Select Upload Metacognition SI training assignment SI session Introduction SI S…" at bounding box center [517, 404] width 352 height 31
click at [708, 403] on icon "button" at bounding box center [715, 404] width 18 height 18
select select
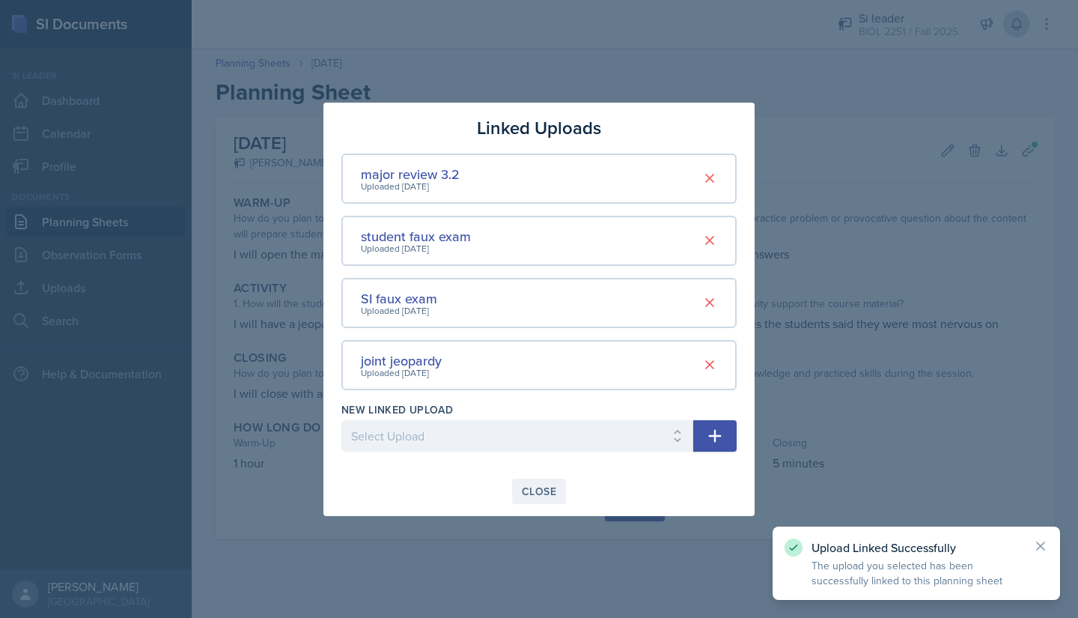
click at [549, 490] on div "Close" at bounding box center [539, 491] width 34 height 12
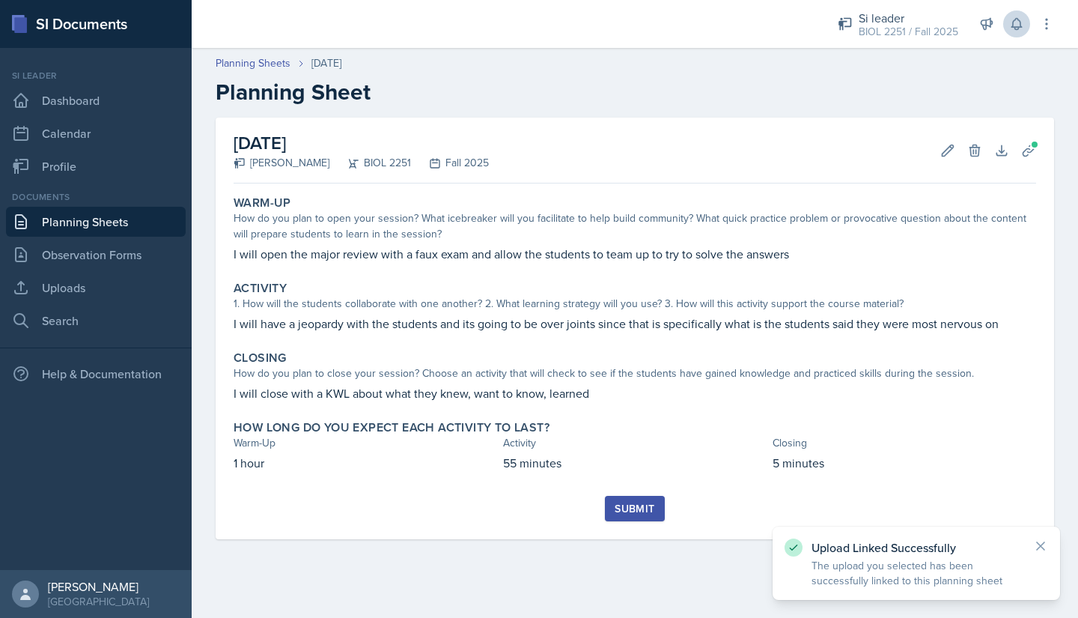
click at [627, 508] on div "Submit" at bounding box center [635, 508] width 40 height 12
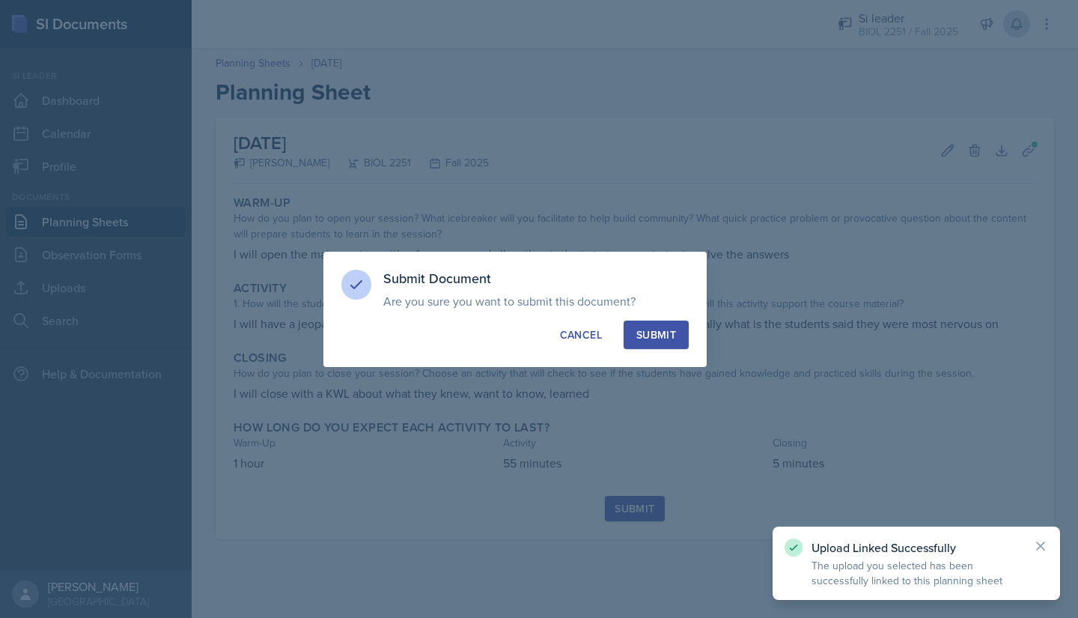
click at [659, 323] on button "Submit" at bounding box center [656, 334] width 65 height 28
